Goal: Navigation & Orientation: Go to known website

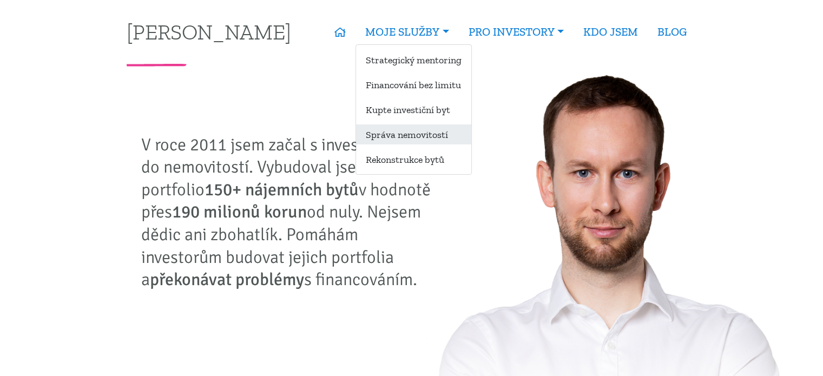
click at [407, 127] on link "Správa nemovitostí" at bounding box center [413, 134] width 115 height 20
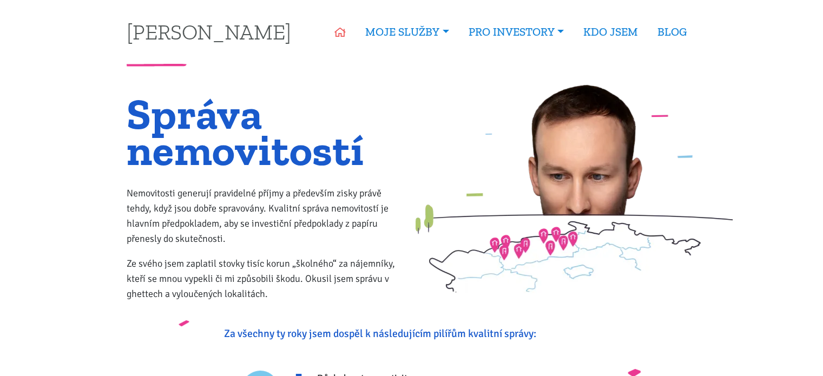
click at [342, 30] on icon at bounding box center [339, 33] width 11 height 10
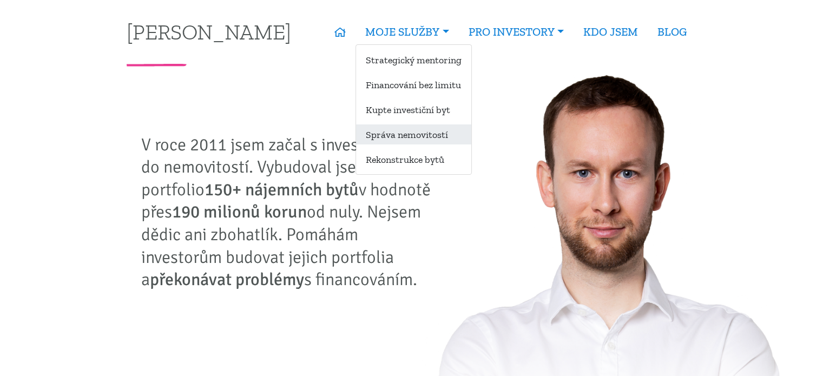
click at [400, 130] on link "Správa nemovitostí" at bounding box center [413, 134] width 115 height 20
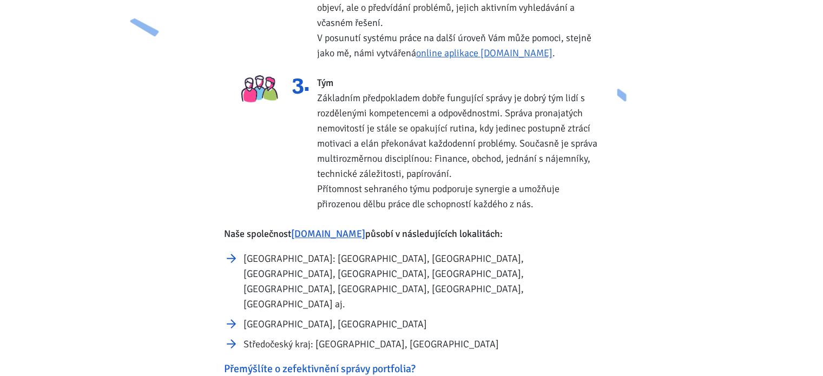
scroll to position [491, 0]
click at [518, 54] on link "online aplikace Zvládneme.cz" at bounding box center [484, 54] width 136 height 12
